Goal: Task Accomplishment & Management: Manage account settings

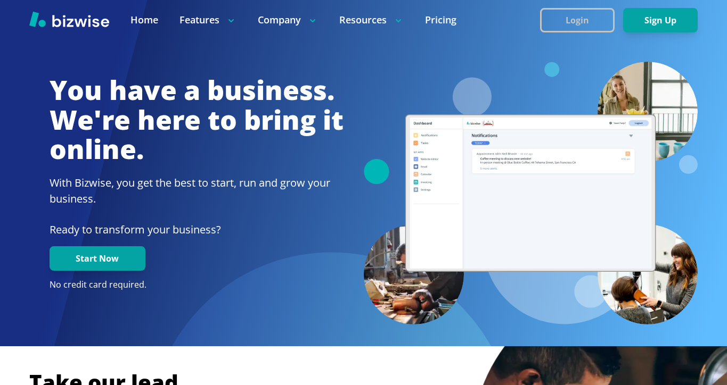
click at [580, 29] on button "Login" at bounding box center [577, 20] width 75 height 24
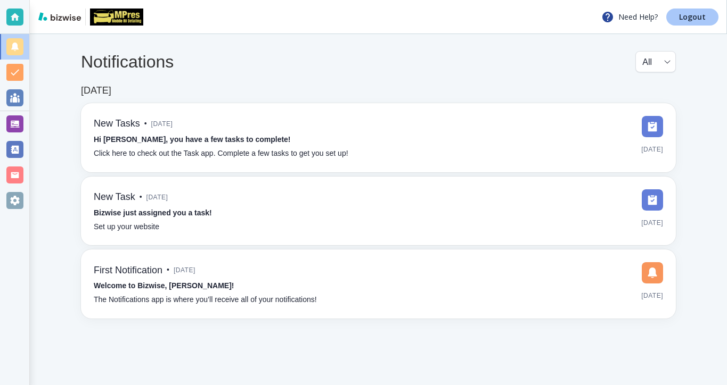
click at [679, 21] on link "Logout" at bounding box center [692, 17] width 52 height 17
